Goal: Task Accomplishment & Management: Manage account settings

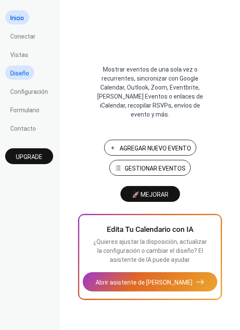
click at [16, 72] on span "Diseño" at bounding box center [19, 73] width 19 height 9
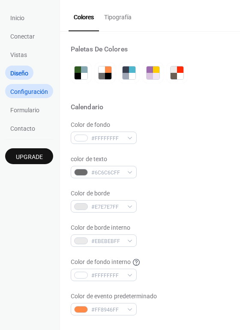
click at [17, 86] on link "Configuración" at bounding box center [29, 91] width 48 height 14
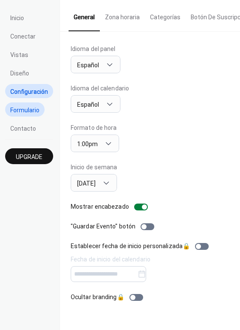
click at [25, 109] on span "Formulario" at bounding box center [24, 110] width 29 height 9
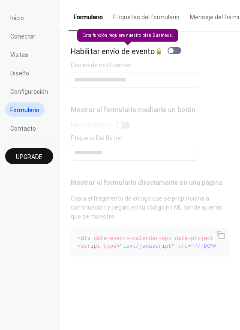
click at [172, 53] on div "Habilitar envío de evento 🔒" at bounding box center [128, 51] width 114 height 12
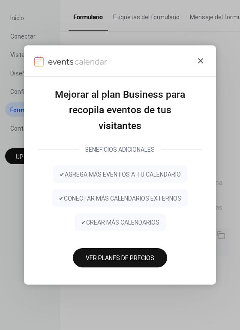
click at [200, 61] on icon at bounding box center [200, 60] width 5 height 5
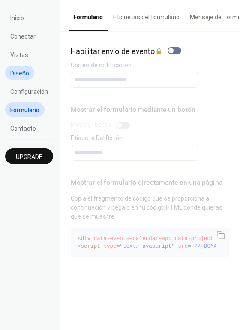
click at [13, 73] on span "Diseño" at bounding box center [19, 73] width 19 height 9
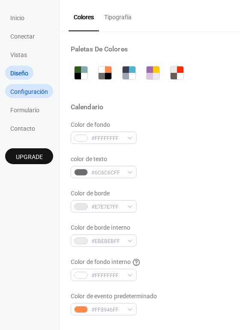
click at [18, 92] on span "Configuración" at bounding box center [29, 91] width 38 height 9
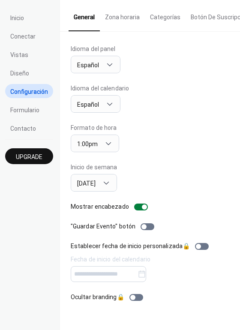
scroll to position [0, 2]
